Goal: Transaction & Acquisition: Purchase product/service

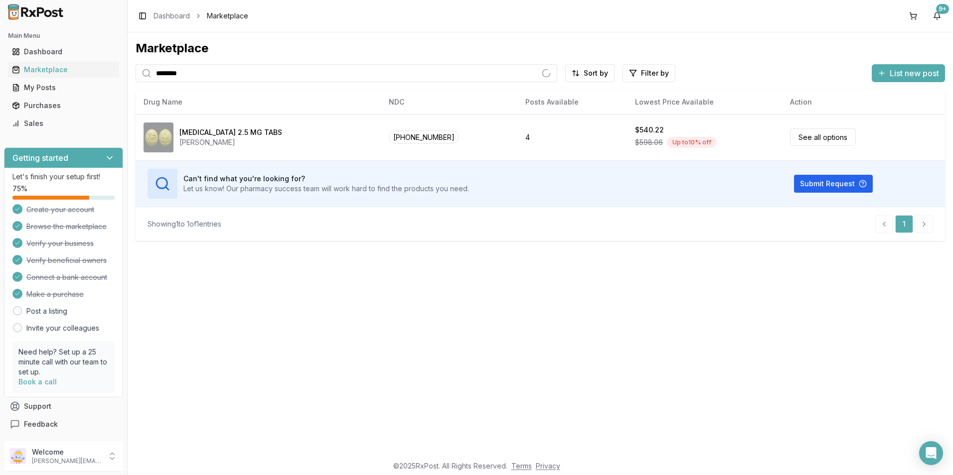
type input "********"
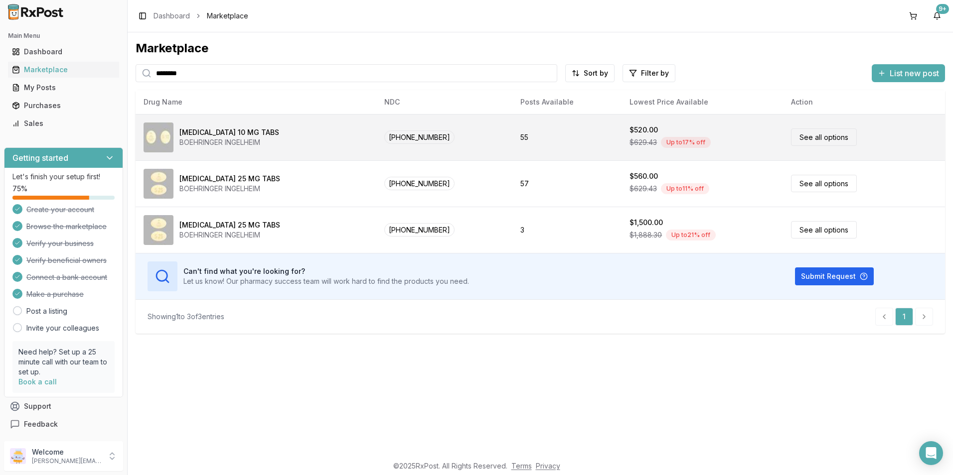
click at [219, 131] on div "[MEDICAL_DATA] 10 MG TABS" at bounding box center [229, 133] width 100 height 10
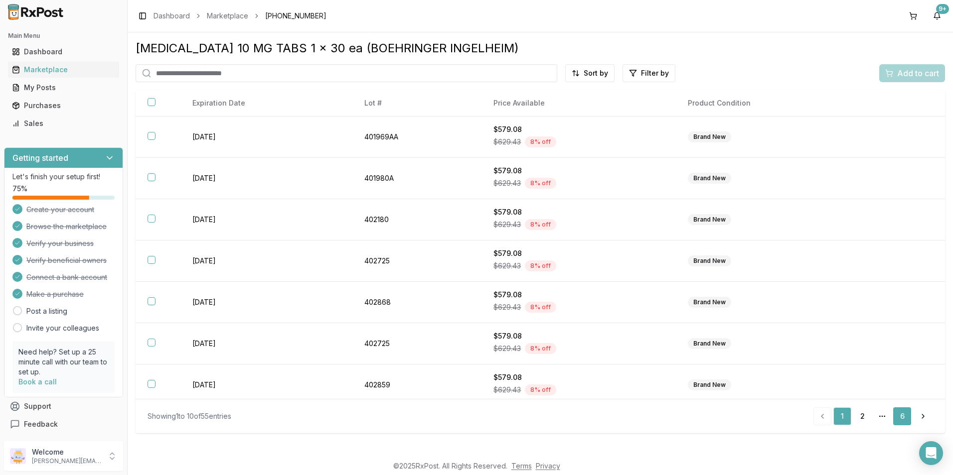
click at [898, 417] on link "6" at bounding box center [902, 417] width 18 height 18
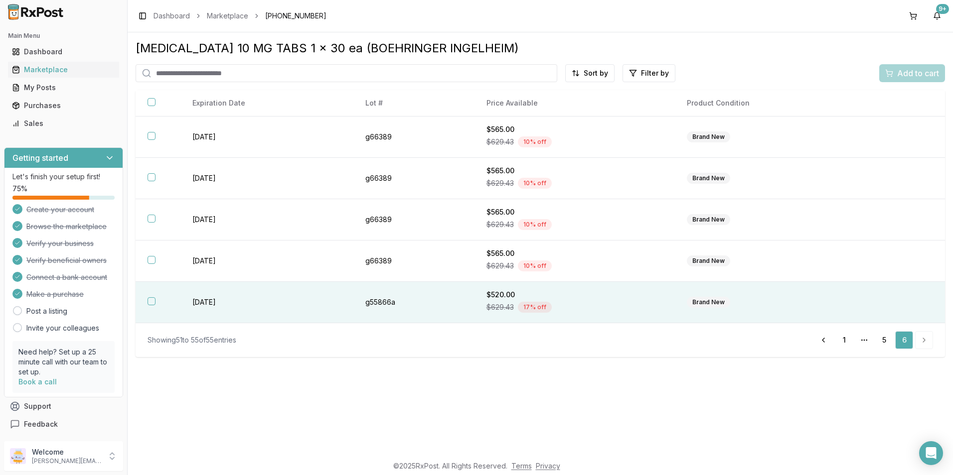
click at [150, 301] on button "button" at bounding box center [151, 301] width 8 height 8
click at [883, 341] on link "5" at bounding box center [884, 340] width 18 height 18
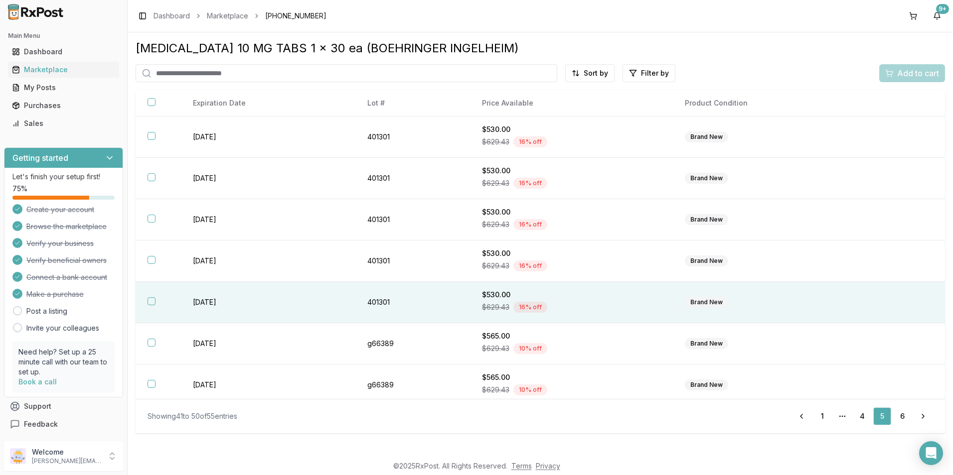
click at [148, 300] on button "button" at bounding box center [151, 301] width 8 height 8
click at [860, 416] on link "4" at bounding box center [862, 417] width 18 height 18
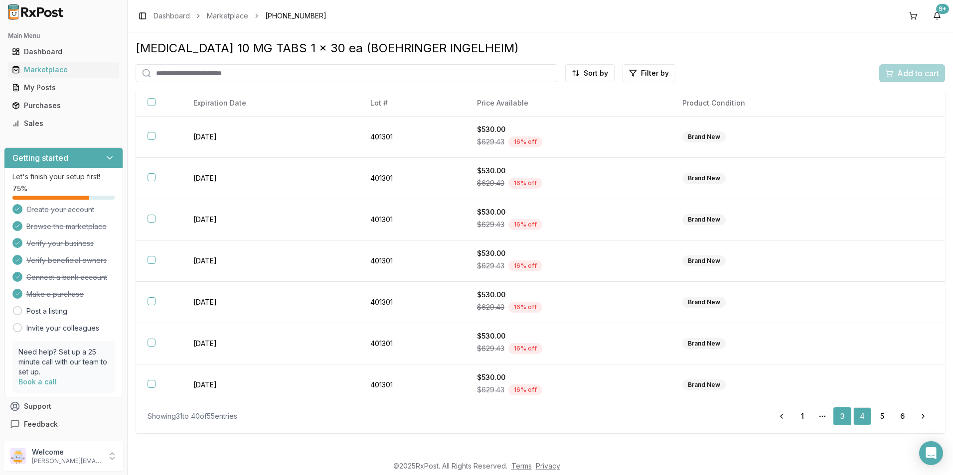
click at [845, 412] on link "3" at bounding box center [842, 417] width 18 height 18
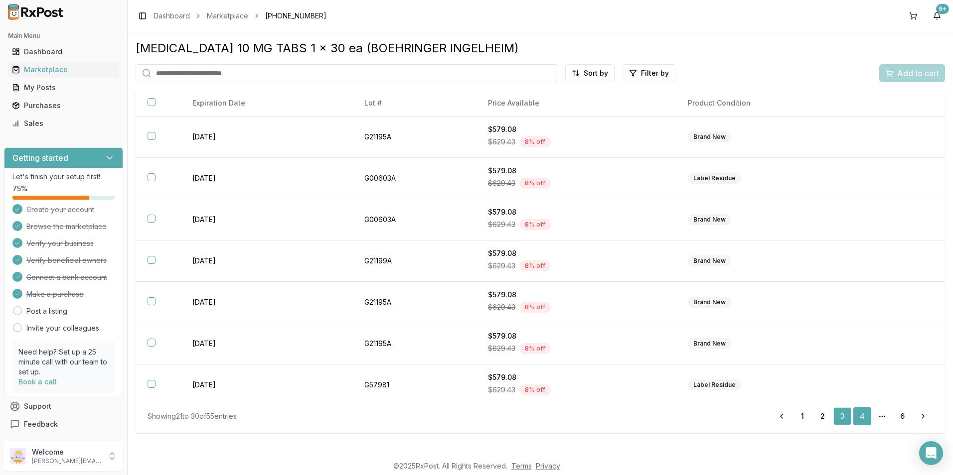
click at [859, 416] on link "4" at bounding box center [862, 417] width 18 height 18
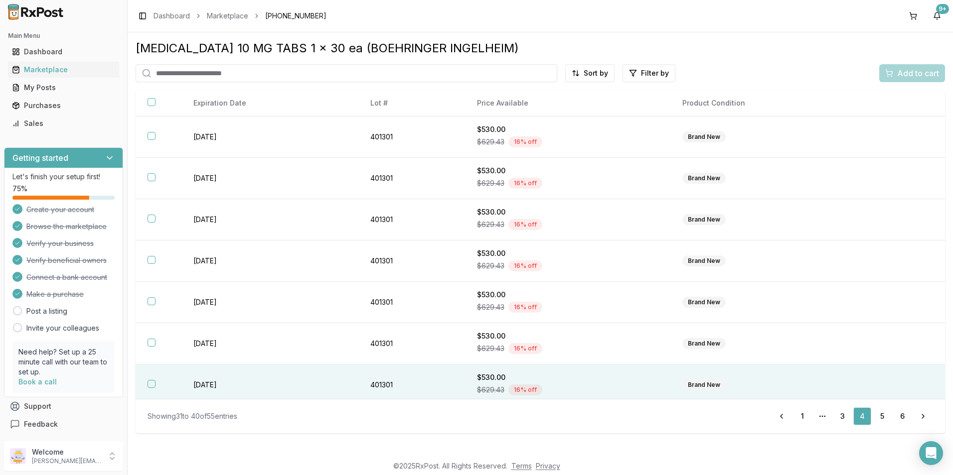
click at [149, 384] on button "button" at bounding box center [151, 384] width 8 height 8
click at [905, 75] on span "Add to cart" at bounding box center [918, 73] width 42 height 12
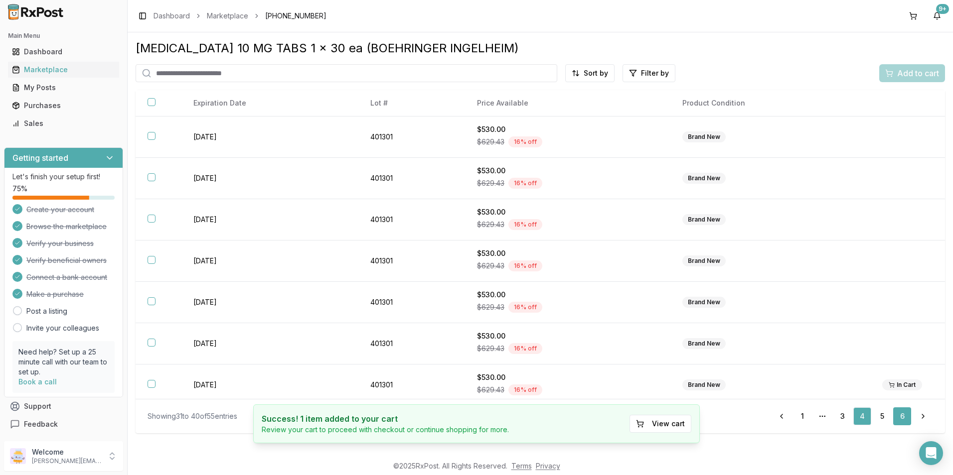
click at [901, 419] on link "6" at bounding box center [902, 417] width 18 height 18
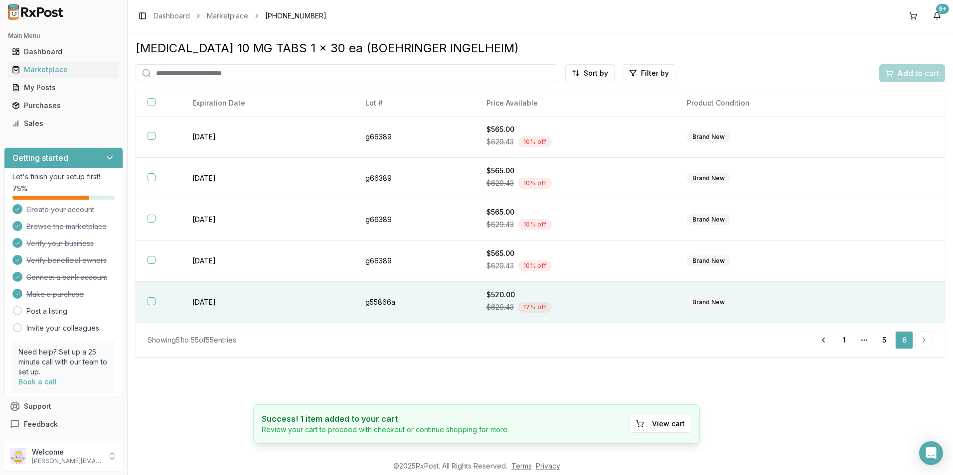
click at [150, 303] on button "button" at bounding box center [151, 301] width 8 height 8
click at [922, 71] on span "Add to cart" at bounding box center [918, 73] width 42 height 12
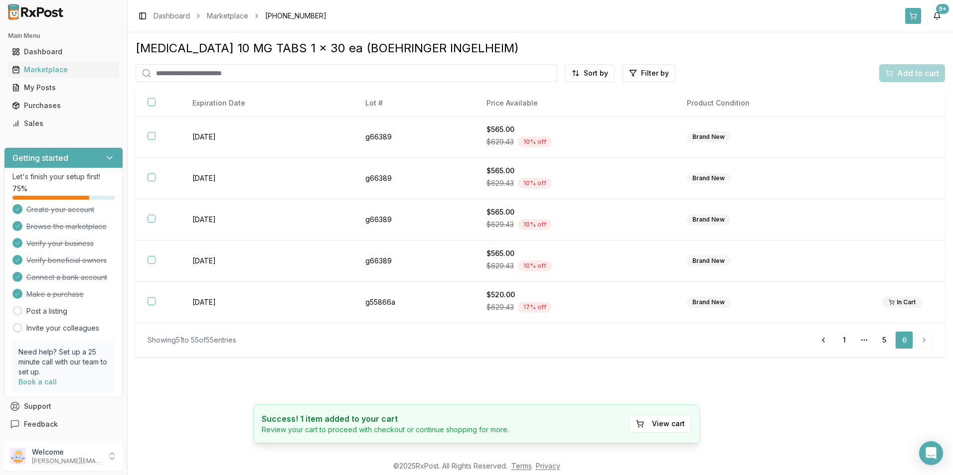
click at [909, 15] on button at bounding box center [913, 16] width 16 height 16
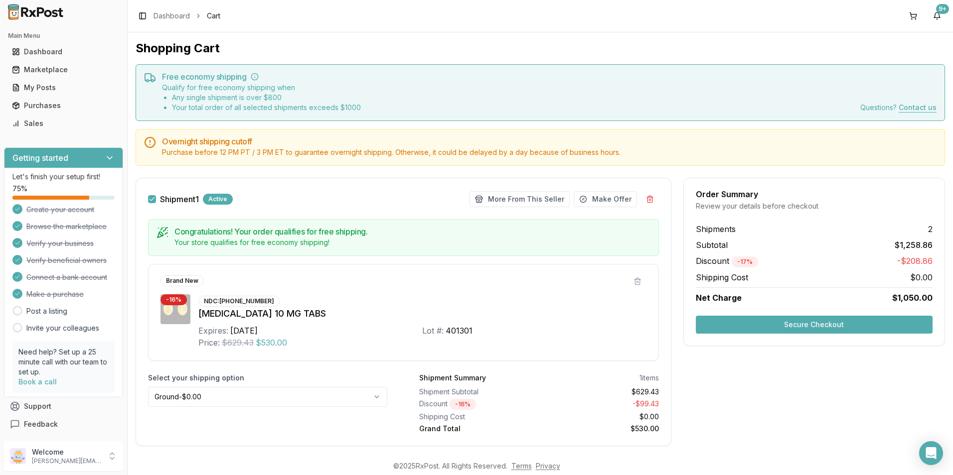
click at [771, 323] on button "Secure Checkout" at bounding box center [814, 325] width 237 height 18
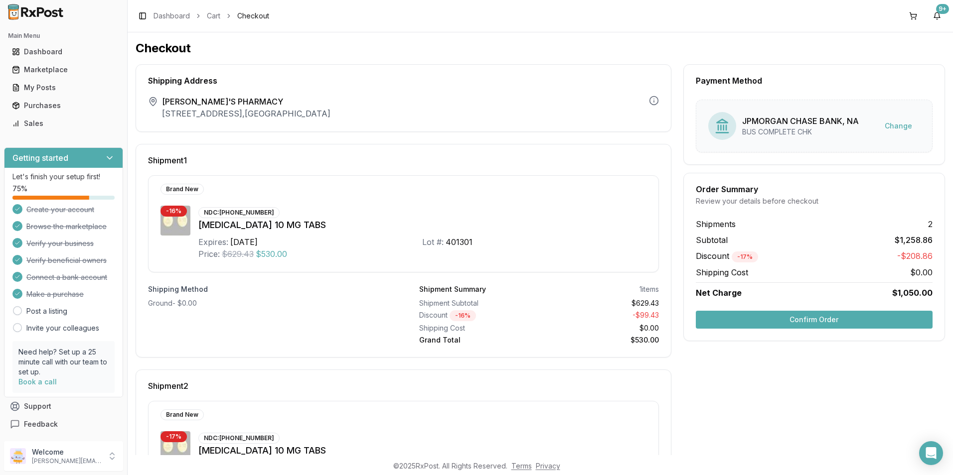
scroll to position [144, 0]
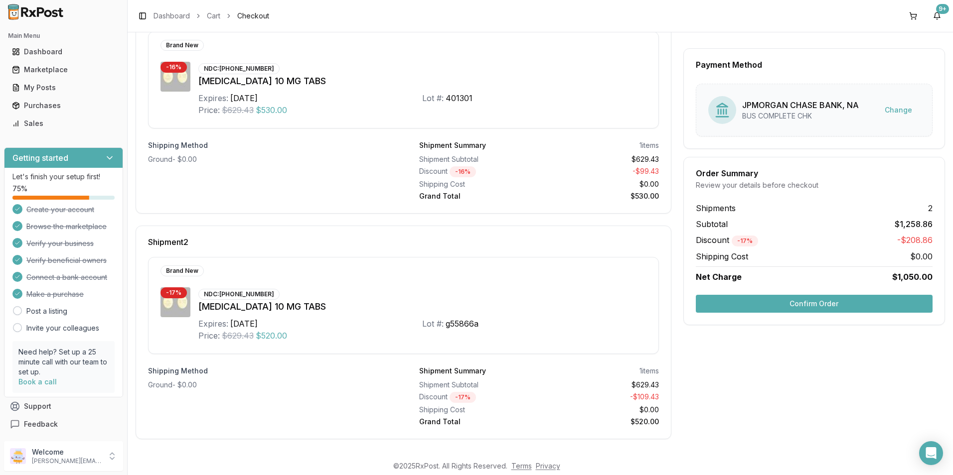
click at [795, 304] on button "Confirm Order" at bounding box center [814, 304] width 237 height 18
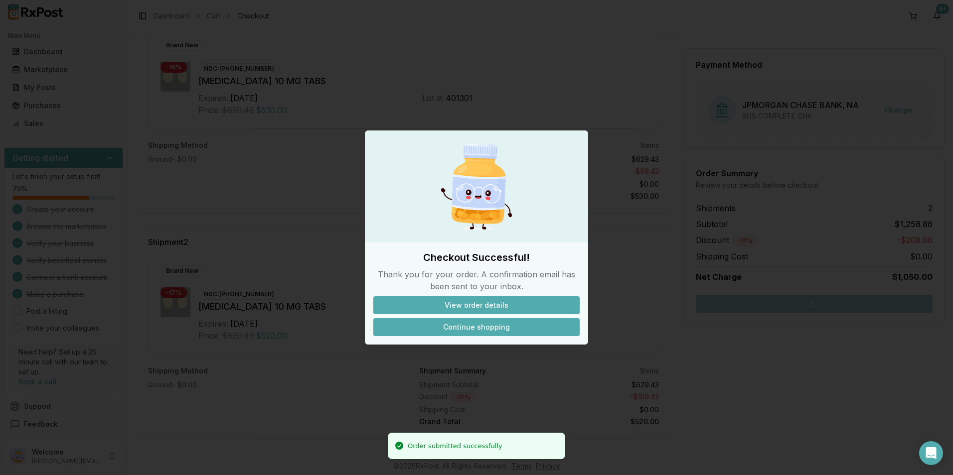
click at [457, 328] on button "Continue shopping" at bounding box center [476, 327] width 206 height 18
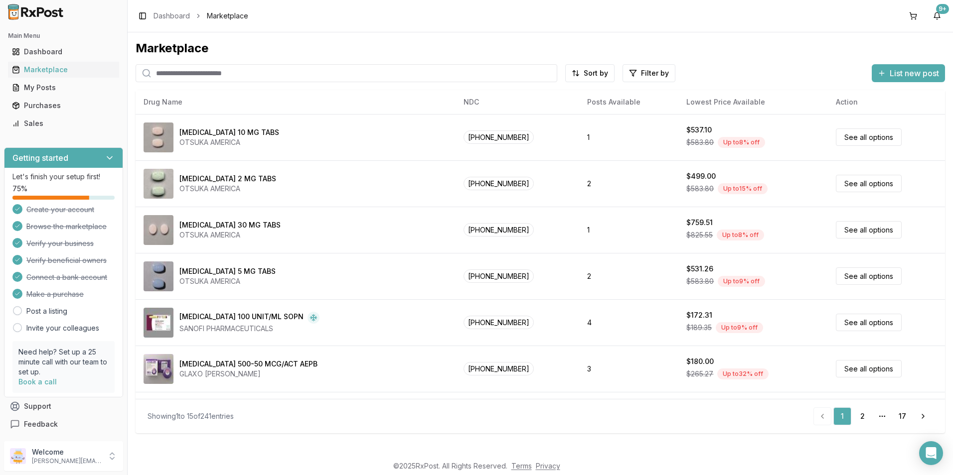
click at [206, 69] on input "search" at bounding box center [347, 73] width 422 height 18
type input "*******"
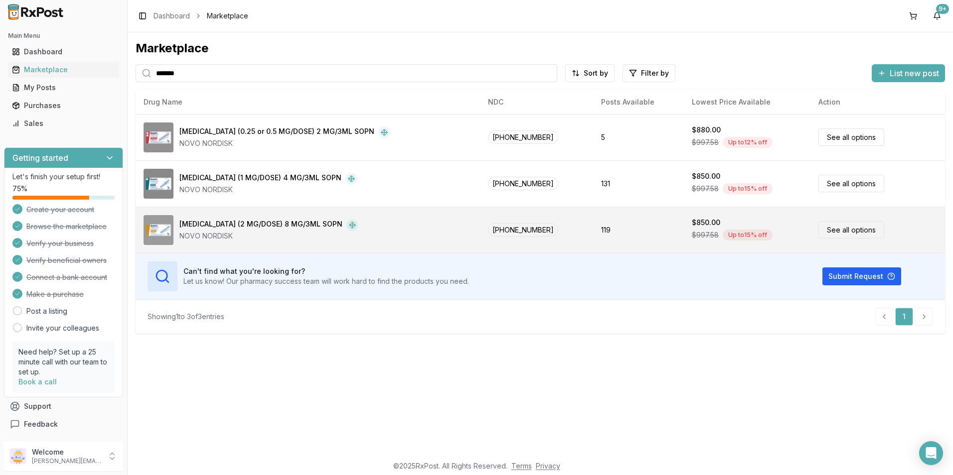
click at [232, 222] on div "[MEDICAL_DATA] (2 MG/DOSE) 8 MG/3ML SOPN" at bounding box center [260, 225] width 163 height 12
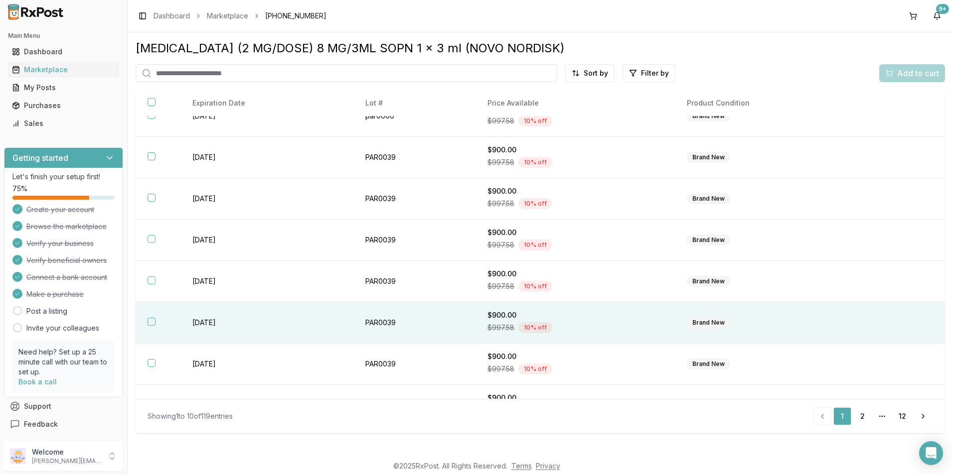
scroll to position [131, 0]
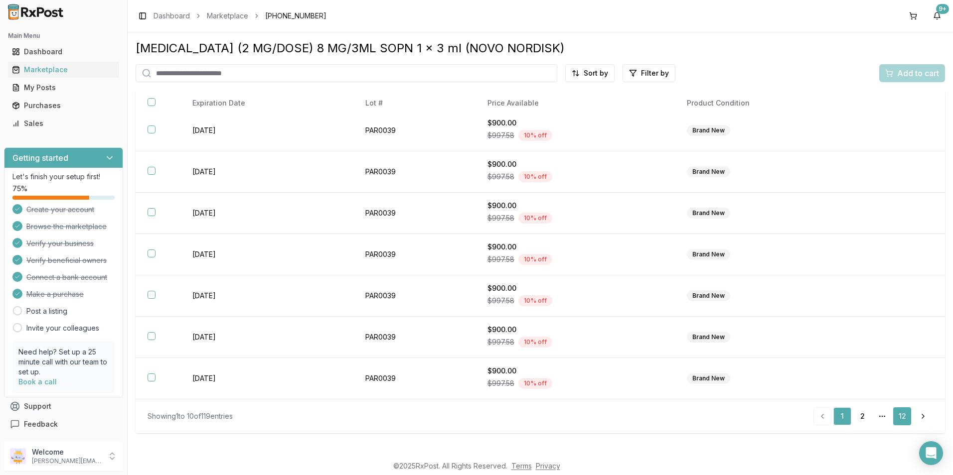
click at [897, 417] on link "12" at bounding box center [902, 417] width 18 height 18
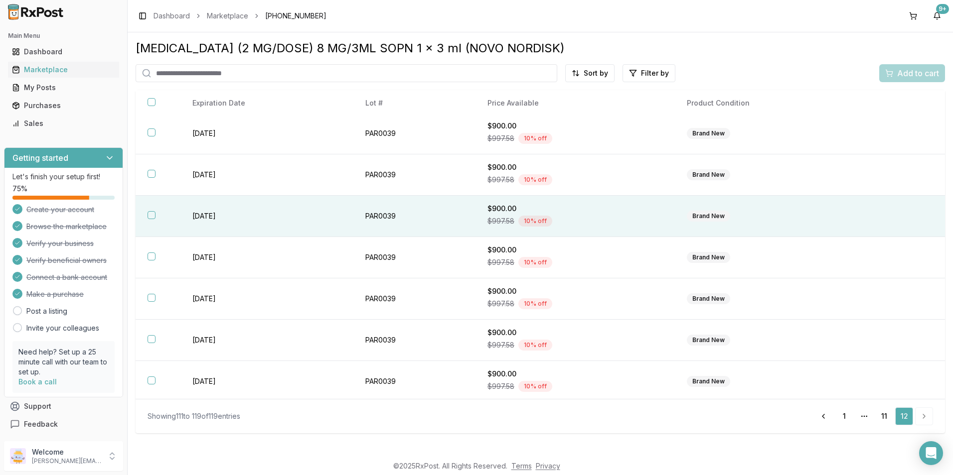
scroll to position [89, 0]
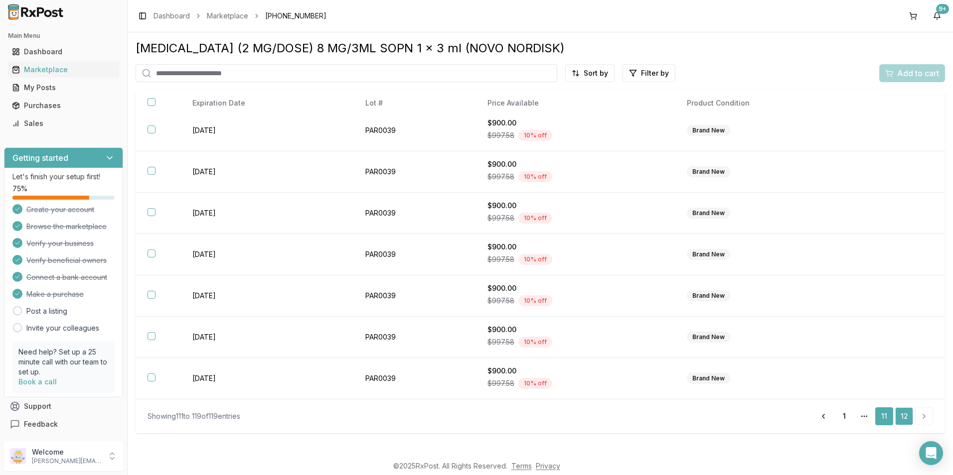
click at [883, 417] on link "11" at bounding box center [884, 417] width 18 height 18
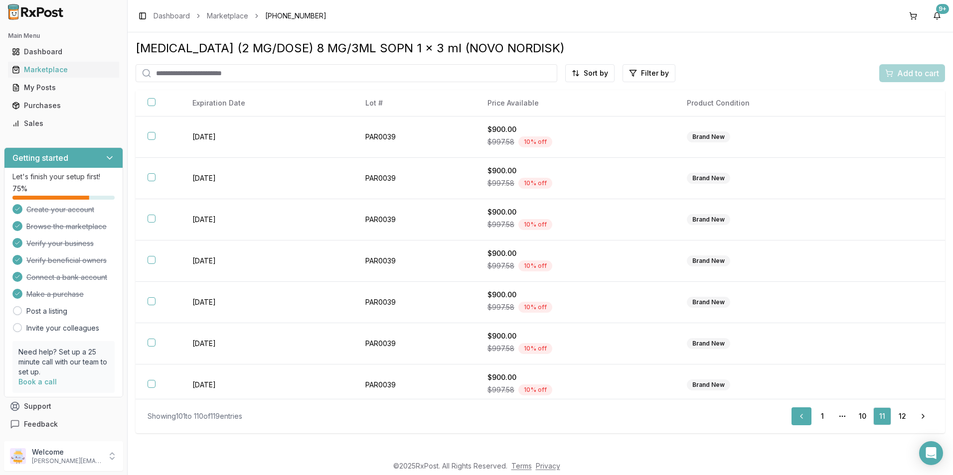
click at [804, 418] on link "Previous" at bounding box center [801, 417] width 20 height 18
click at [787, 418] on link "Previous" at bounding box center [781, 417] width 20 height 18
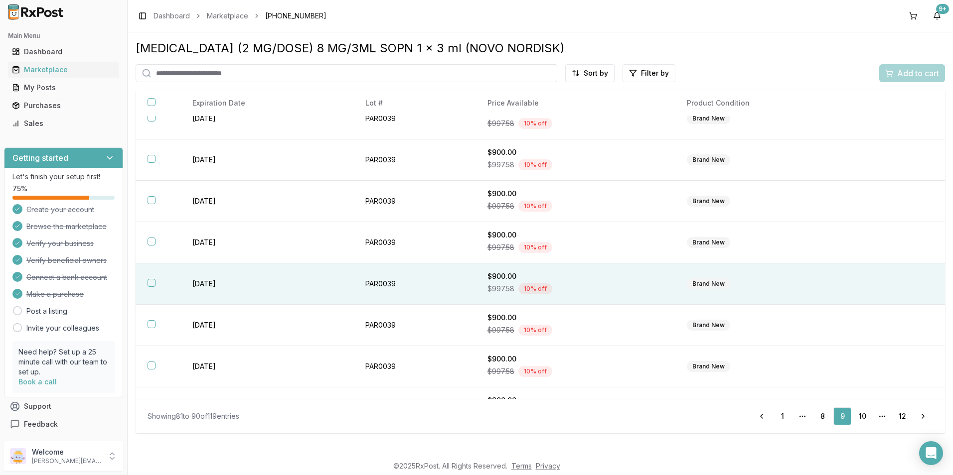
scroll to position [131, 0]
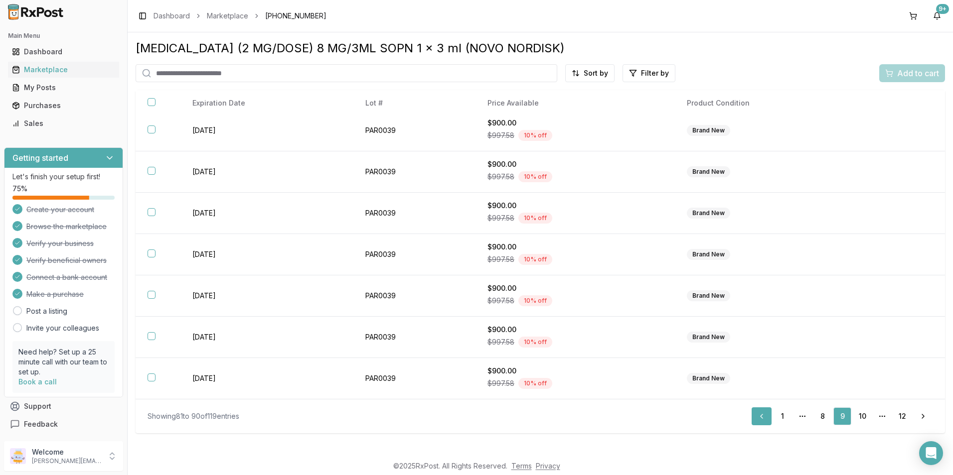
click at [761, 418] on link "Previous" at bounding box center [761, 417] width 20 height 18
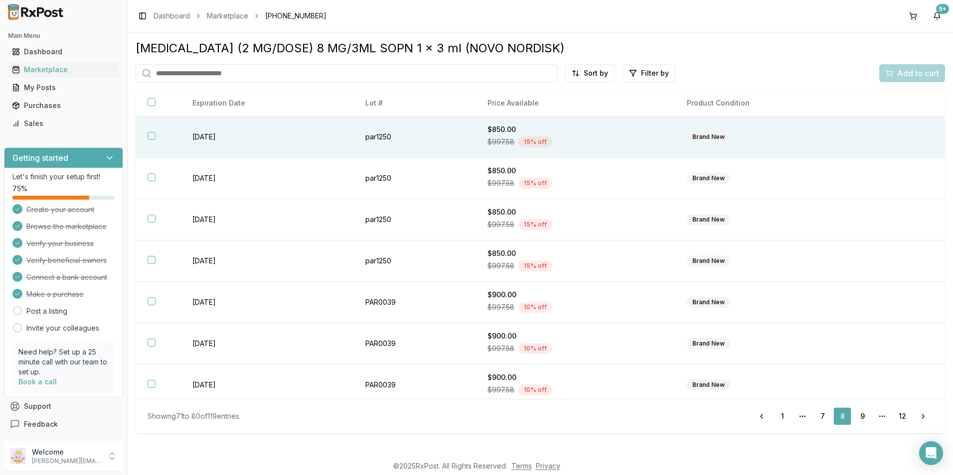
click at [151, 136] on button "button" at bounding box center [151, 136] width 8 height 8
click at [909, 74] on span "Add to cart" at bounding box center [918, 73] width 42 height 12
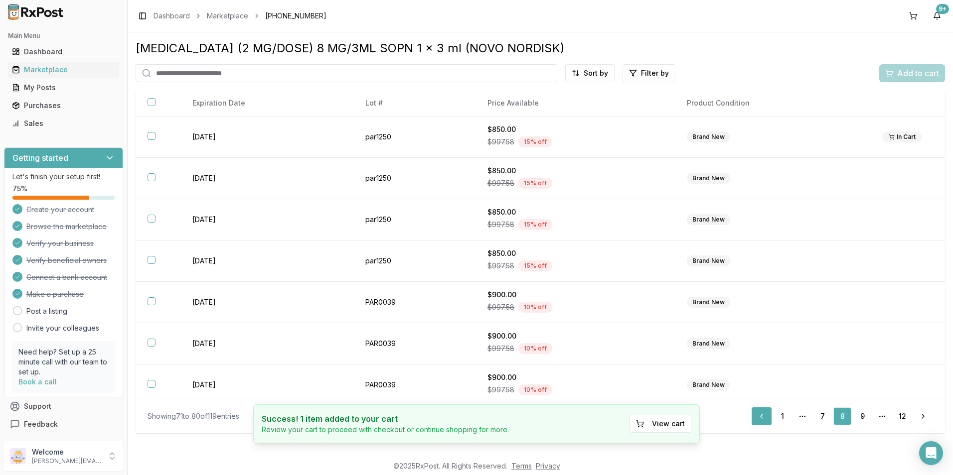
click at [760, 416] on link "Previous" at bounding box center [761, 417] width 20 height 18
click at [761, 416] on link "Previous" at bounding box center [761, 417] width 20 height 18
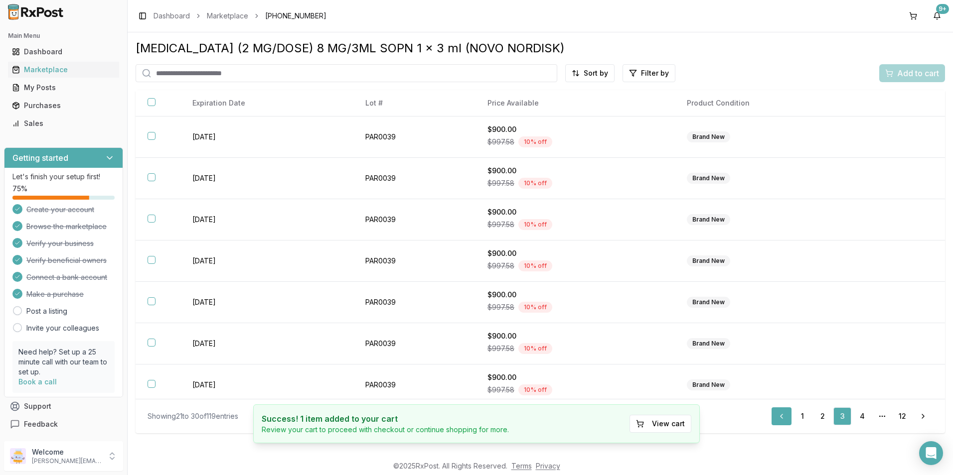
click at [779, 416] on link "Previous" at bounding box center [781, 417] width 20 height 18
click at [779, 416] on div "Showing 11 to 20 of 119 entries Previous 1 2 3 More pages 12 Next" at bounding box center [539, 417] width 785 height 18
click at [802, 414] on link "Previous" at bounding box center [801, 417] width 20 height 18
click at [908, 14] on button at bounding box center [913, 16] width 16 height 16
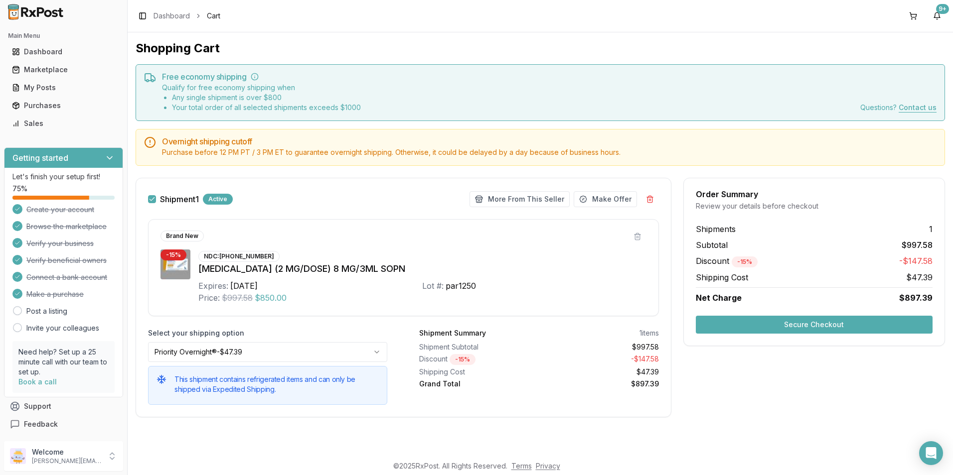
click at [823, 328] on button "Secure Checkout" at bounding box center [814, 325] width 237 height 18
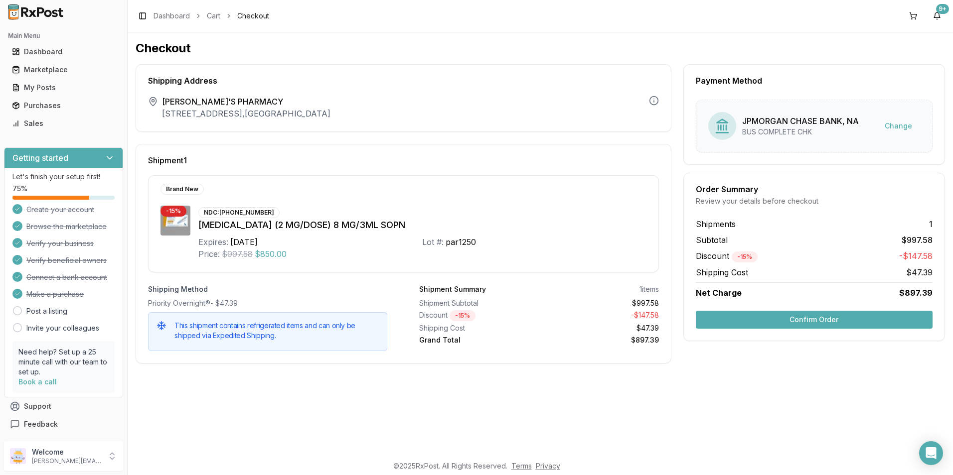
click at [823, 328] on button "Confirm Order" at bounding box center [814, 320] width 237 height 18
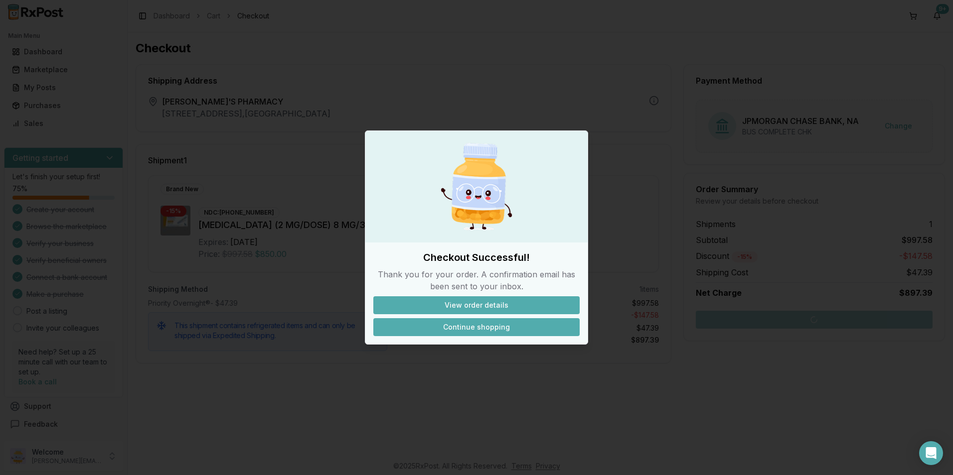
click at [477, 324] on button "Continue shopping" at bounding box center [476, 327] width 206 height 18
